Goal: Task Accomplishment & Management: Use online tool/utility

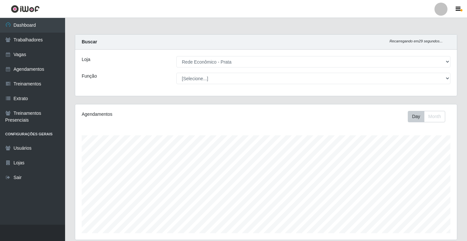
select select "192"
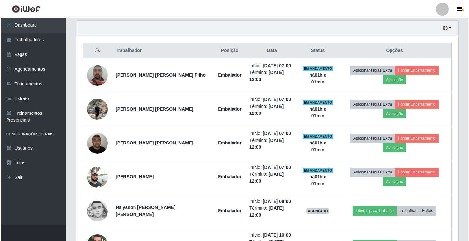
scroll to position [239, 0]
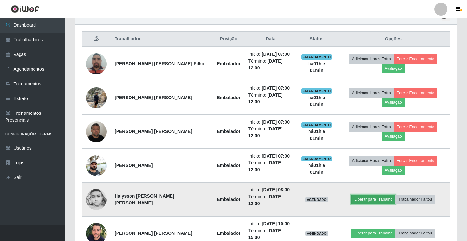
click at [360, 194] on button "Liberar para Trabalho" at bounding box center [374, 198] width 44 height 9
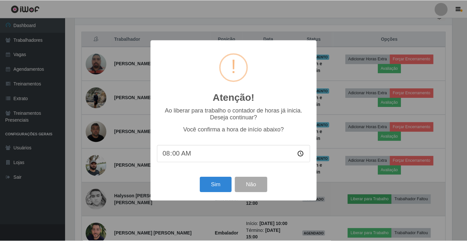
scroll to position [135, 379]
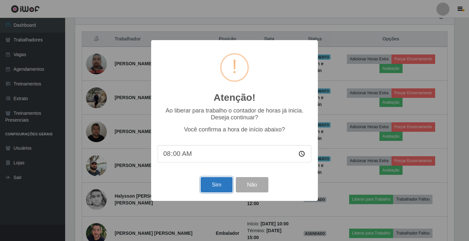
click at [215, 190] on button "Sim" at bounding box center [217, 184] width 32 height 15
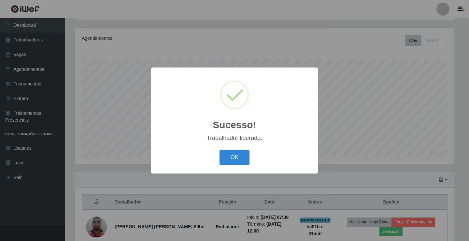
click at [235, 166] on div "OK Cancel" at bounding box center [235, 157] width 154 height 19
click at [236, 161] on button "OK" at bounding box center [234, 157] width 30 height 15
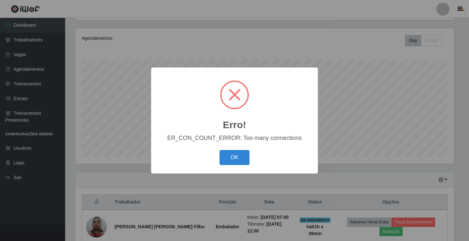
click at [147, 16] on div "Erro! × ER_CON_COUNT_ERROR: Too many connections OK Cancel" at bounding box center [234, 120] width 469 height 241
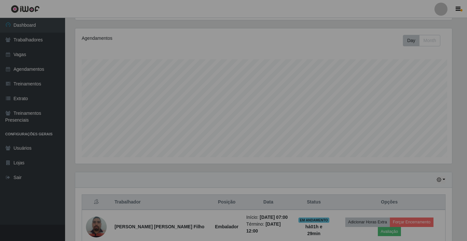
scroll to position [135, 382]
drag, startPoint x: 147, startPoint y: 13, endPoint x: 129, endPoint y: 12, distance: 17.3
click at [135, 11] on header "Perfil Alterar Senha Sair" at bounding box center [233, 9] width 467 height 18
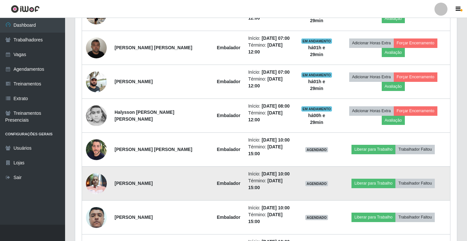
scroll to position [225, 0]
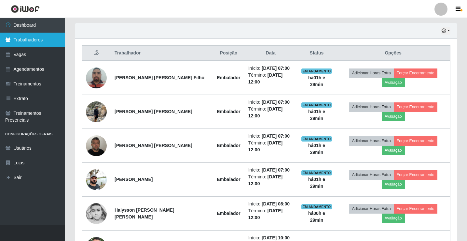
click at [30, 37] on link "Trabalhadores" at bounding box center [32, 40] width 65 height 15
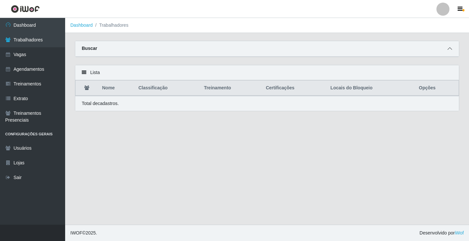
click at [448, 47] on icon at bounding box center [449, 48] width 5 height 5
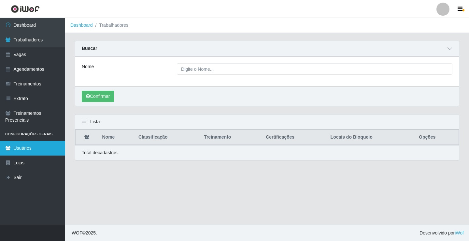
click at [39, 144] on link "Usuários" at bounding box center [32, 148] width 65 height 15
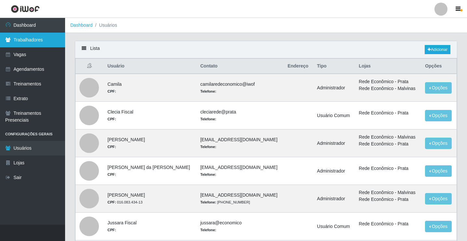
click at [29, 39] on link "Trabalhadores" at bounding box center [32, 40] width 65 height 15
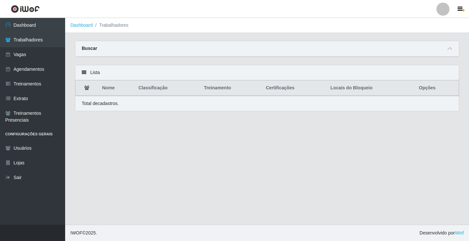
click at [82, 71] on icon at bounding box center [84, 72] width 5 height 5
click at [83, 71] on icon at bounding box center [84, 72] width 5 height 5
click at [84, 71] on icon at bounding box center [84, 72] width 5 height 5
click at [450, 49] on icon at bounding box center [449, 48] width 5 height 5
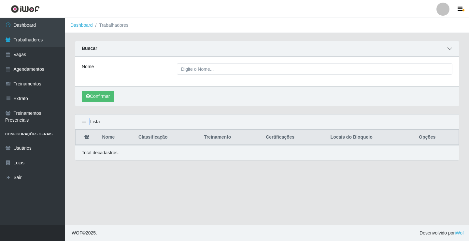
click at [450, 49] on icon at bounding box center [449, 48] width 5 height 5
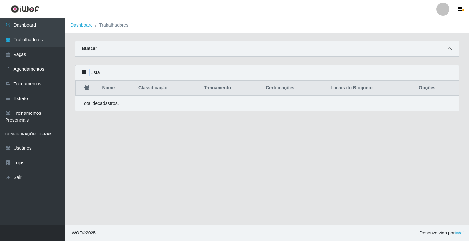
click at [450, 49] on icon at bounding box center [449, 48] width 5 height 5
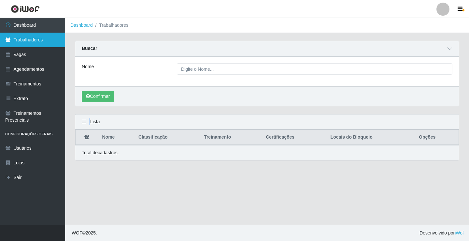
click at [42, 42] on link "Trabalhadores" at bounding box center [32, 40] width 65 height 15
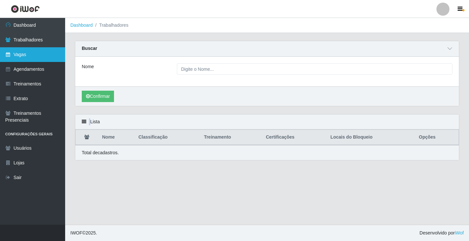
click at [34, 57] on link "Vagas" at bounding box center [32, 54] width 65 height 15
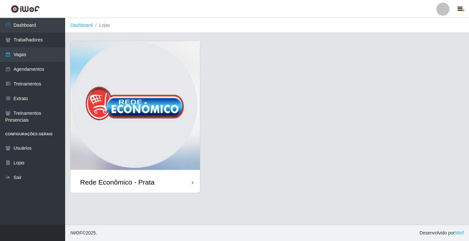
click at [103, 186] on div "Rede Econômico - Prata" at bounding box center [135, 181] width 130 height 21
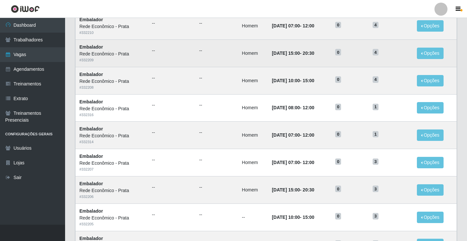
scroll to position [311, 0]
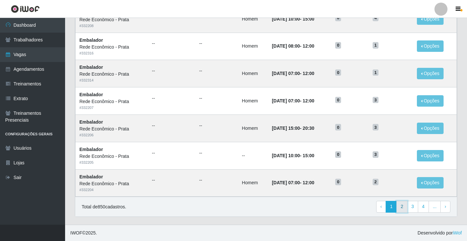
click at [404, 206] on link "2" at bounding box center [402, 207] width 11 height 12
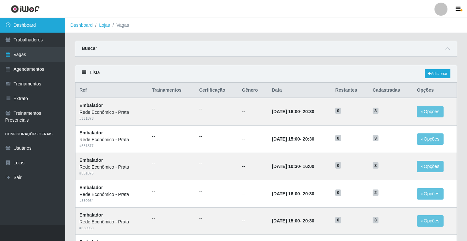
click at [52, 27] on link "Dashboard" at bounding box center [32, 25] width 65 height 15
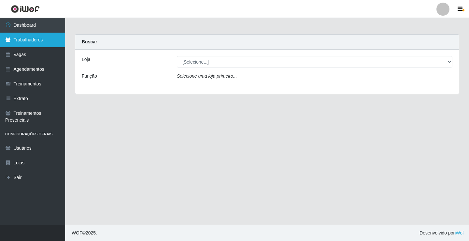
click at [62, 44] on link "Trabalhadores" at bounding box center [32, 40] width 65 height 15
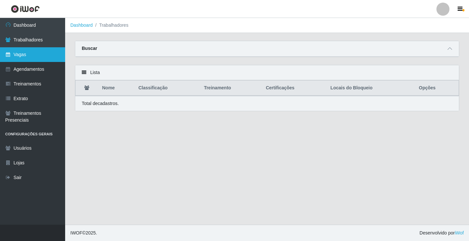
click at [15, 53] on link "Vagas" at bounding box center [32, 54] width 65 height 15
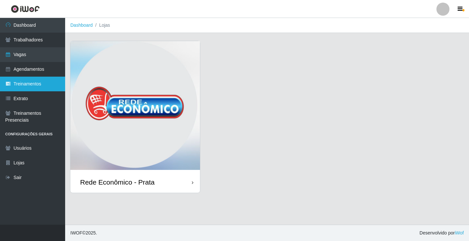
click at [32, 85] on link "Treinamentos" at bounding box center [32, 84] width 65 height 15
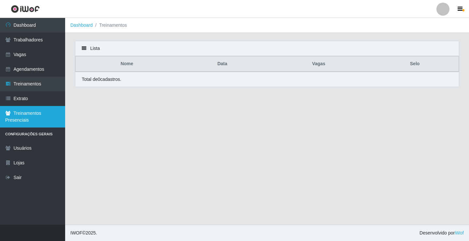
click at [14, 117] on link "Treinamentos Presenciais" at bounding box center [32, 116] width 65 height 21
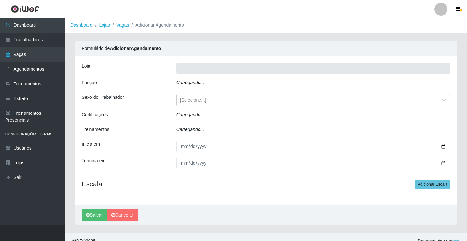
type input "Rede Econômico - Prata"
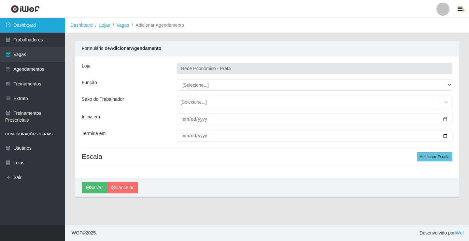
click at [57, 26] on link "Dashboard" at bounding box center [32, 25] width 65 height 15
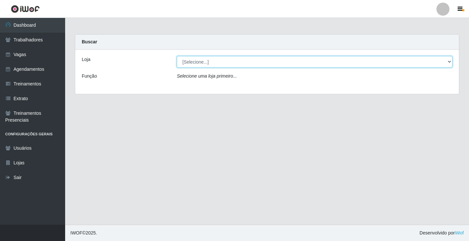
click at [445, 63] on select "[Selecione...] Rede Econômico - Prata" at bounding box center [314, 61] width 275 height 11
select select "192"
click at [177, 56] on select "[Selecione...] Rede Econômico - Prata" at bounding box center [314, 61] width 275 height 11
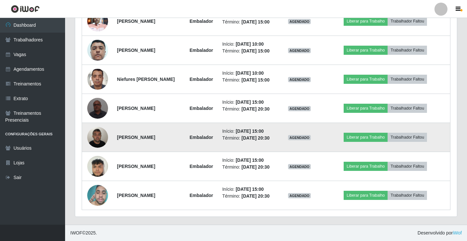
scroll to position [192, 0]
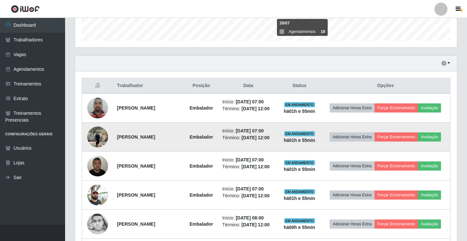
click at [97, 136] on img at bounding box center [97, 137] width 21 height 28
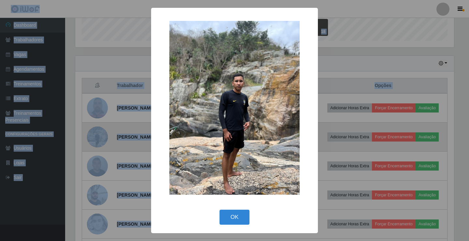
click at [97, 136] on div "× OK Cancel" at bounding box center [234, 120] width 469 height 241
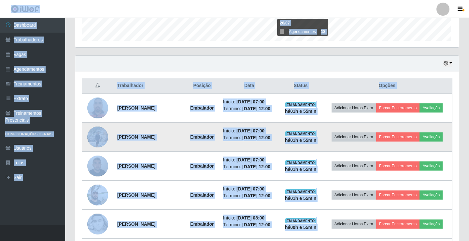
scroll to position [135, 382]
click at [97, 136] on img at bounding box center [97, 137] width 21 height 28
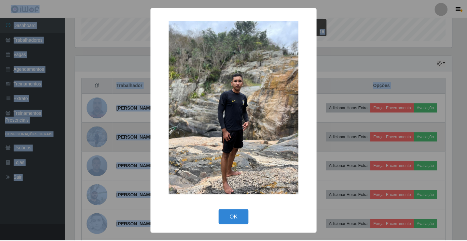
scroll to position [135, 379]
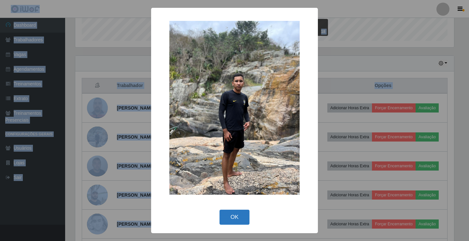
click at [240, 216] on button "OK" at bounding box center [234, 216] width 30 height 15
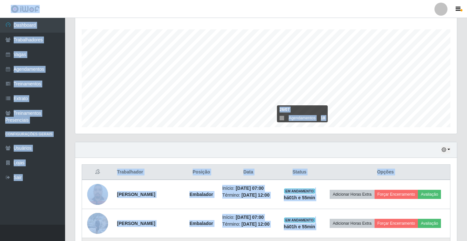
scroll to position [260, 0]
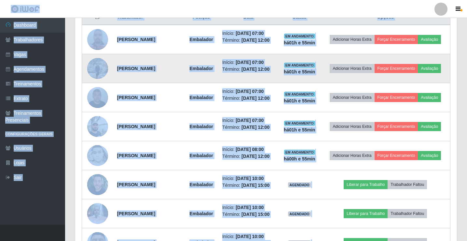
click at [100, 67] on img at bounding box center [97, 68] width 21 height 28
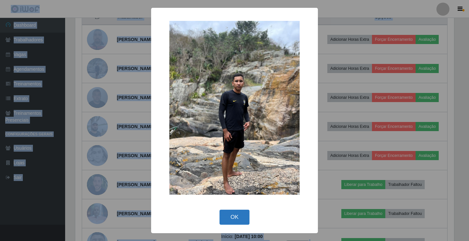
click at [230, 211] on button "OK" at bounding box center [234, 216] width 30 height 15
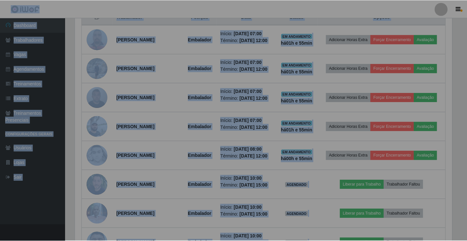
scroll to position [135, 382]
